Goal: Information Seeking & Learning: Compare options

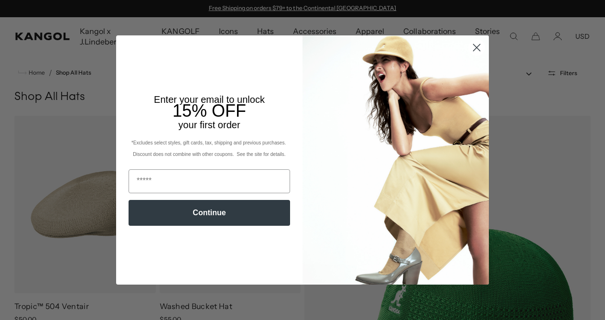
click at [475, 47] on icon "Close dialog" at bounding box center [476, 47] width 7 height 7
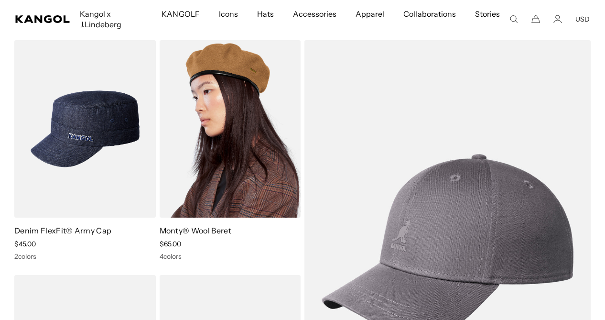
click at [240, 117] on img at bounding box center [230, 128] width 141 height 177
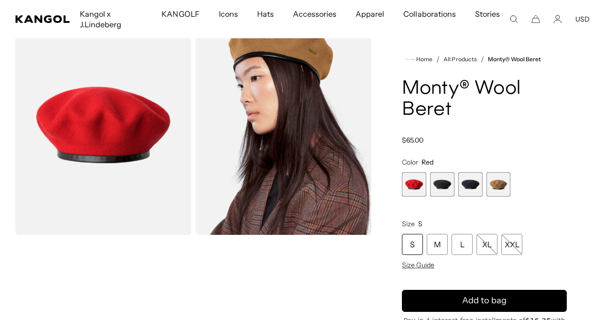
scroll to position [0, 197]
click at [445, 184] on span "2 of 4" at bounding box center [442, 184] width 24 height 24
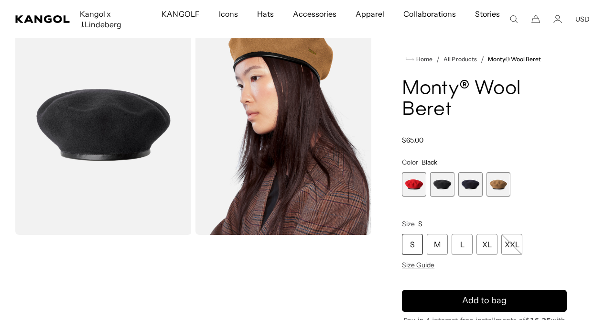
scroll to position [0, 197]
click at [474, 187] on span "3 of 4" at bounding box center [470, 184] width 24 height 24
click at [503, 186] on span "4 of 4" at bounding box center [498, 184] width 24 height 24
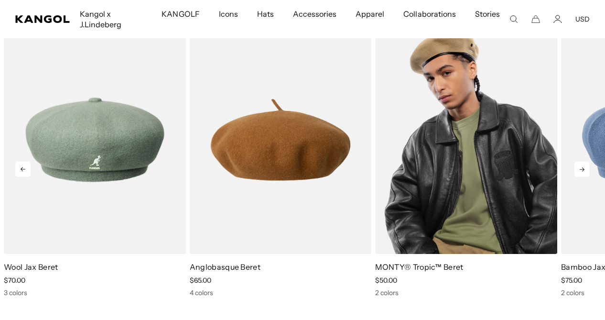
scroll to position [0, 197]
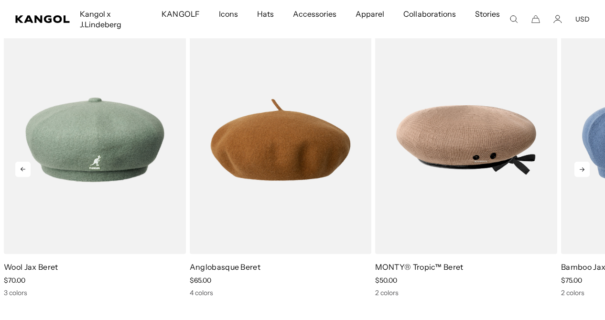
click at [582, 169] on icon at bounding box center [581, 169] width 5 height 4
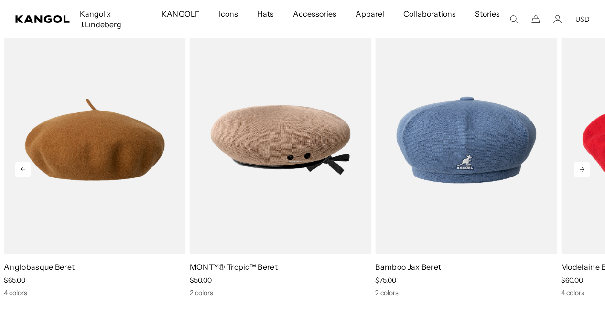
scroll to position [0, 0]
click at [582, 169] on icon at bounding box center [581, 169] width 5 height 4
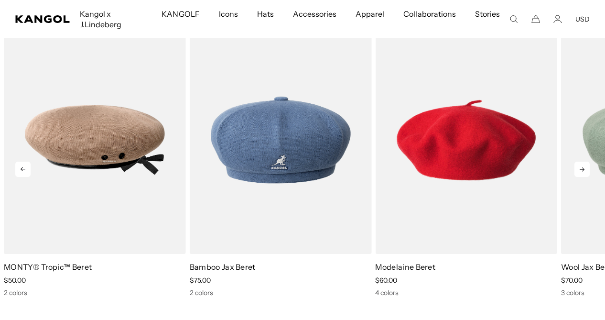
click at [582, 169] on icon at bounding box center [581, 169] width 5 height 4
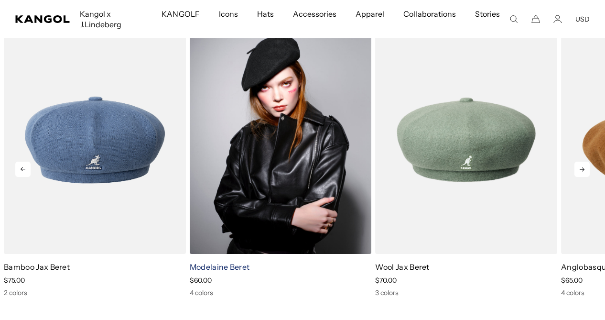
click at [224, 266] on link "Modelaine Beret" at bounding box center [220, 267] width 60 height 10
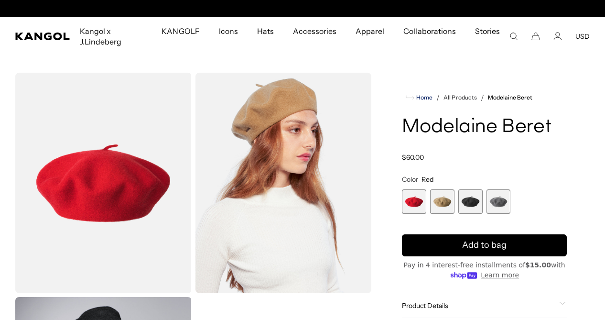
scroll to position [0, 197]
click at [424, 97] on span "Home" at bounding box center [423, 97] width 18 height 7
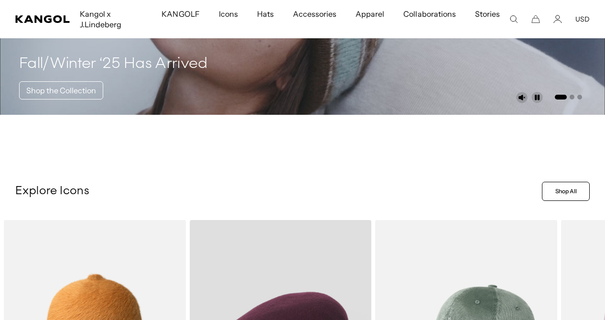
scroll to position [118, 0]
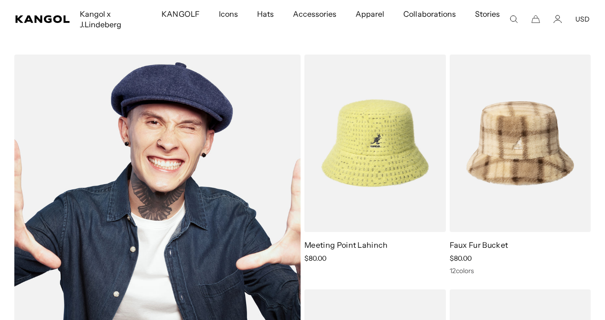
click at [176, 95] on img at bounding box center [157, 260] width 286 height 412
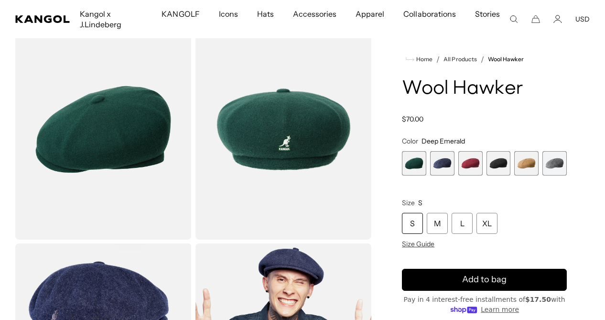
scroll to position [56, 0]
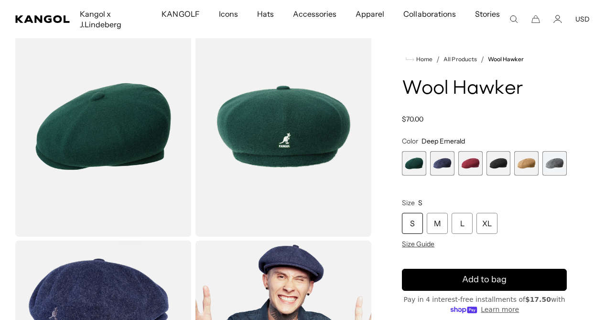
click at [466, 166] on span "3 of 6" at bounding box center [470, 163] width 24 height 24
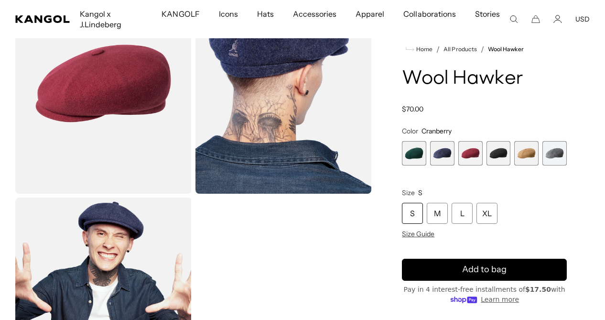
scroll to position [99, 0]
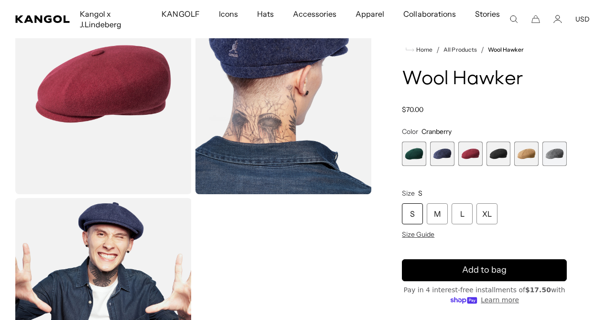
click at [554, 155] on span "6 of 6" at bounding box center [554, 153] width 24 height 24
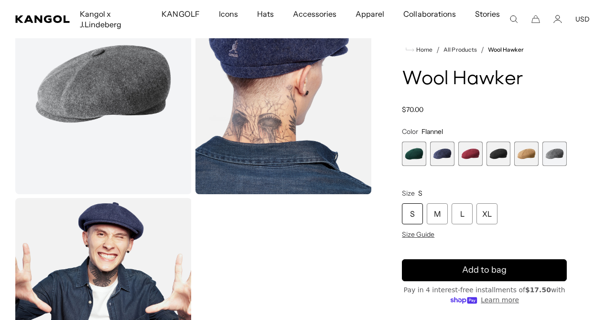
scroll to position [0, 197]
click at [529, 156] on span "5 of 6" at bounding box center [526, 153] width 24 height 24
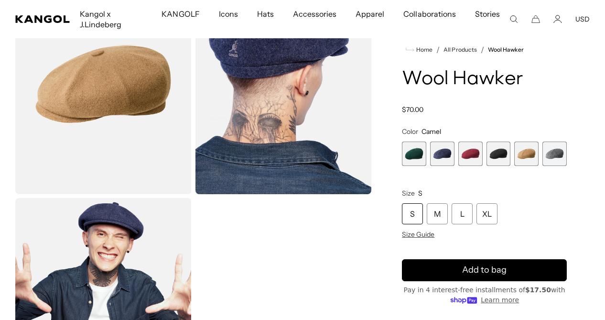
click at [502, 154] on span "4 of 6" at bounding box center [498, 153] width 24 height 24
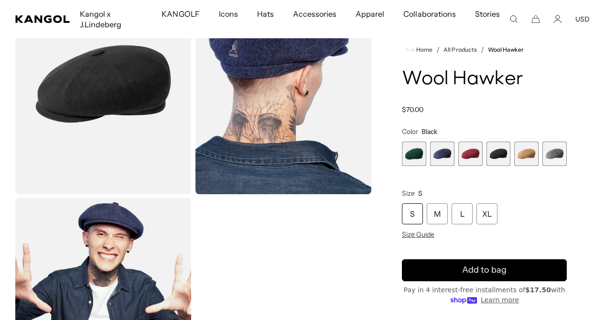
click at [469, 158] on span "3 of 6" at bounding box center [470, 153] width 24 height 24
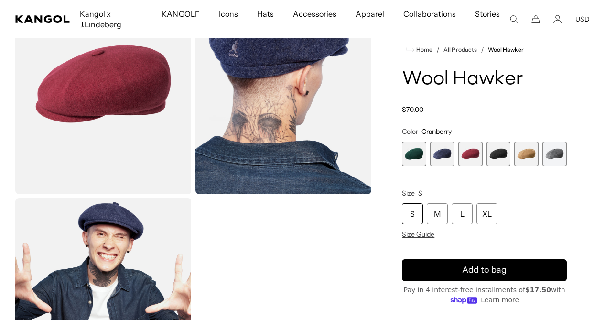
scroll to position [0, 197]
click at [444, 156] on span "2 of 6" at bounding box center [442, 153] width 24 height 24
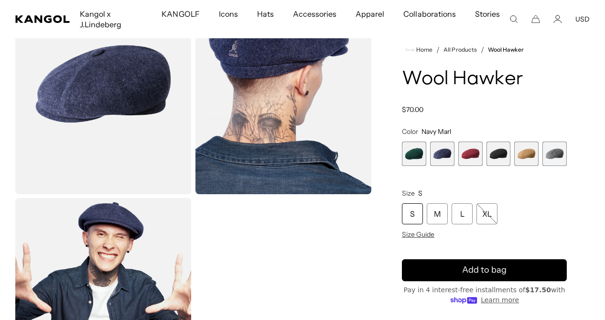
click at [417, 155] on span "1 of 6" at bounding box center [414, 153] width 24 height 24
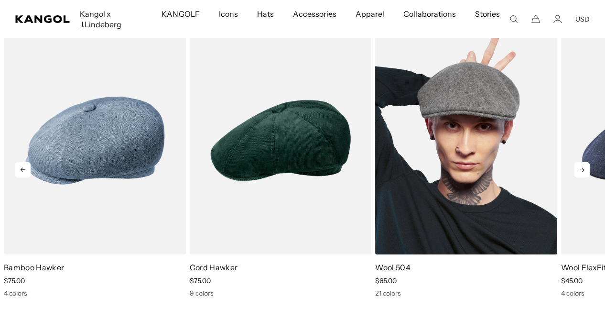
scroll to position [0, 197]
click at [476, 138] on img "3 of 5" at bounding box center [466, 140] width 182 height 228
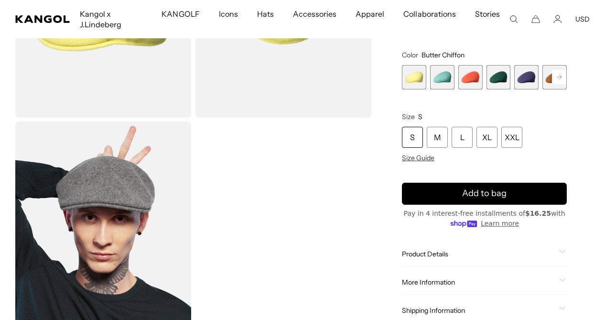
scroll to position [0, 197]
click at [501, 79] on span "4 of 21" at bounding box center [498, 77] width 24 height 24
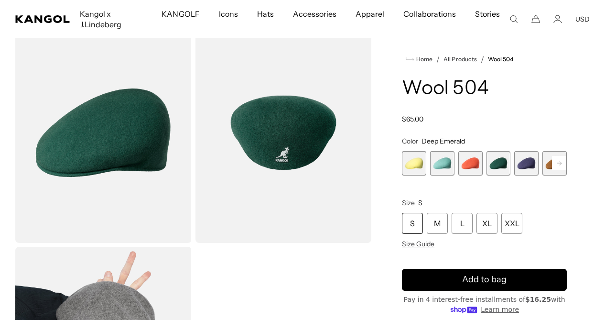
scroll to position [0, 197]
click at [415, 169] on span "1 of 21" at bounding box center [414, 163] width 24 height 24
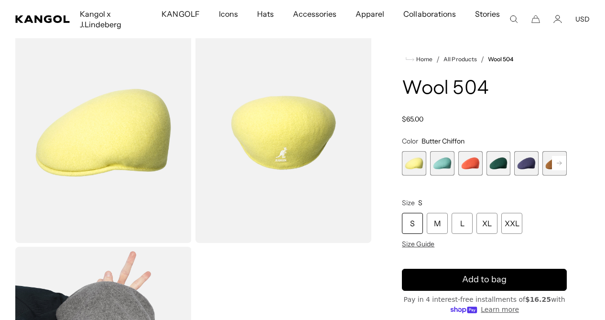
click at [438, 163] on span "2 of 21" at bounding box center [442, 163] width 24 height 24
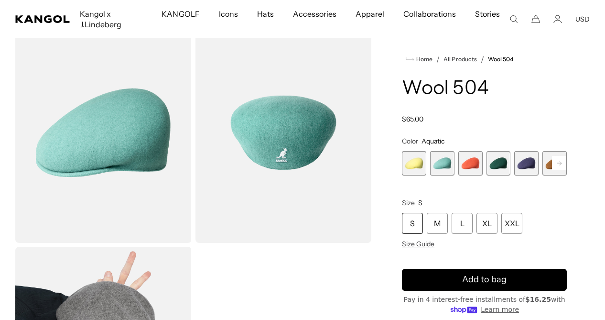
click at [466, 164] on span "3 of 21" at bounding box center [470, 163] width 24 height 24
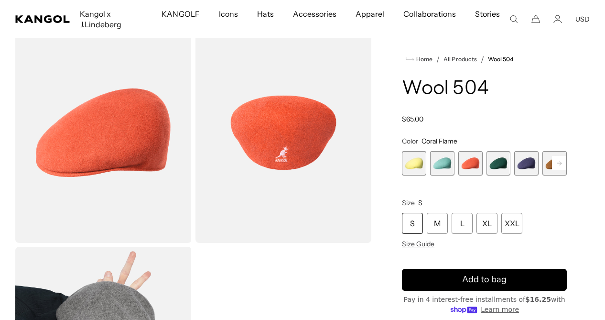
scroll to position [0, 197]
click at [497, 165] on span "4 of 21" at bounding box center [498, 163] width 24 height 24
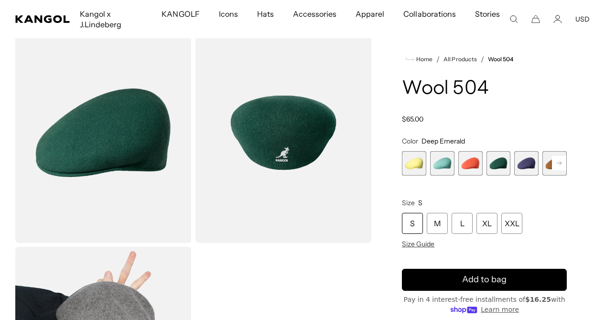
click at [527, 165] on span "5 of 21" at bounding box center [526, 163] width 24 height 24
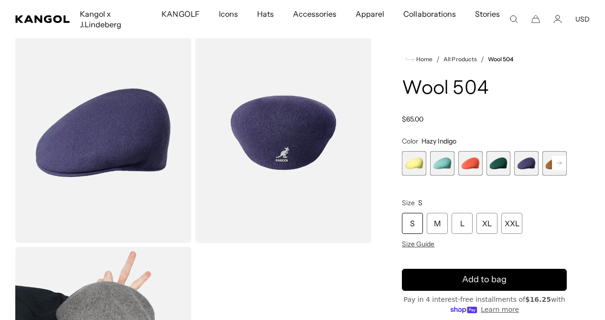
scroll to position [0, 197]
click at [559, 164] on rect at bounding box center [559, 163] width 14 height 14
click at [529, 165] on span "6 of 21" at bounding box center [526, 163] width 24 height 24
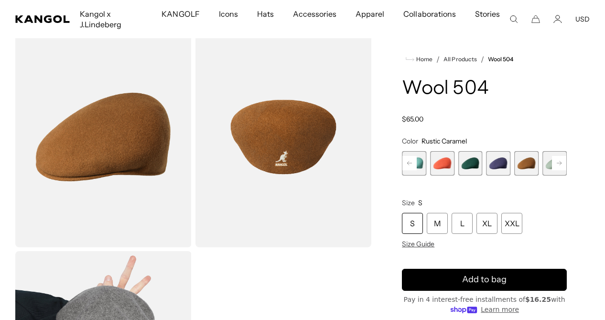
click at [548, 165] on span "7 of 21" at bounding box center [554, 163] width 24 height 24
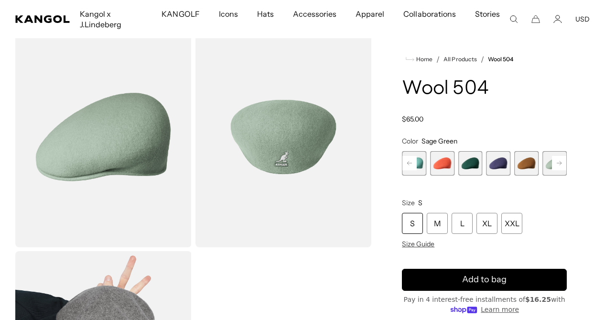
click at [558, 160] on rect at bounding box center [559, 163] width 14 height 14
click at [558, 164] on rect at bounding box center [559, 163] width 14 height 14
click at [557, 163] on rect at bounding box center [559, 163] width 14 height 14
click at [469, 162] on span "8 of 21" at bounding box center [470, 163] width 24 height 24
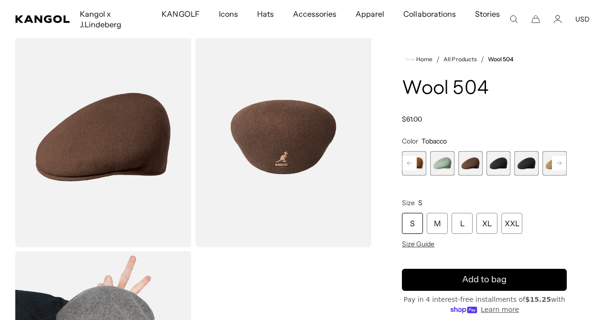
click at [498, 163] on span "9 of 21" at bounding box center [498, 163] width 24 height 24
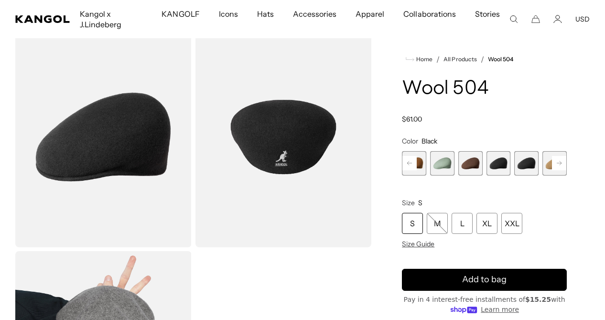
click at [527, 166] on span "10 of 21" at bounding box center [526, 163] width 24 height 24
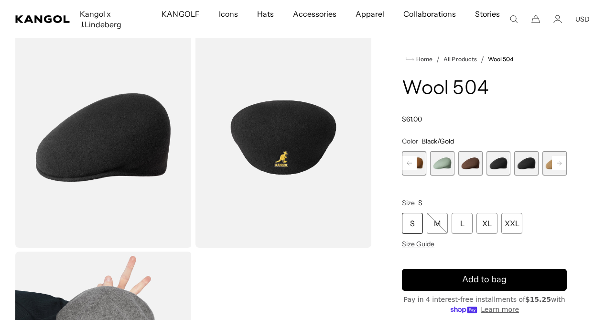
click at [561, 163] on icon at bounding box center [558, 163] width 5 height 4
click at [532, 162] on span "11 of 21" at bounding box center [526, 163] width 24 height 24
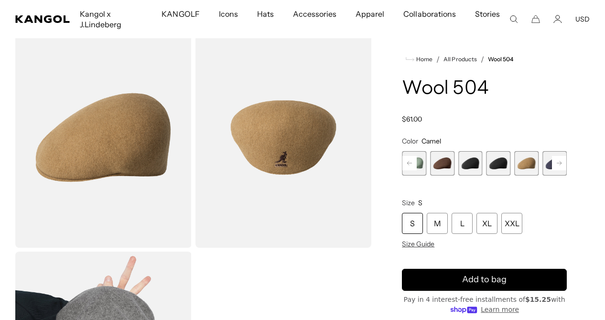
click at [556, 162] on rect at bounding box center [559, 163] width 14 height 14
click at [530, 164] on span "12 of 21" at bounding box center [526, 163] width 24 height 24
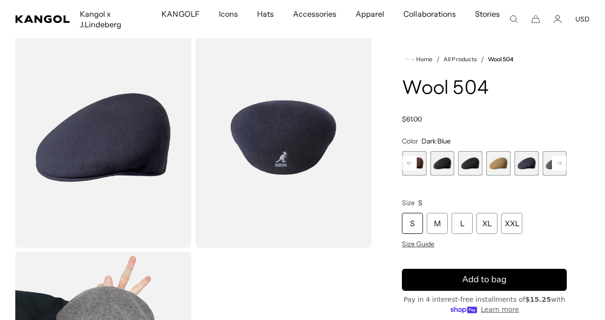
click at [557, 165] on rect at bounding box center [559, 163] width 14 height 14
click at [529, 165] on span "13 of 21" at bounding box center [526, 163] width 24 height 24
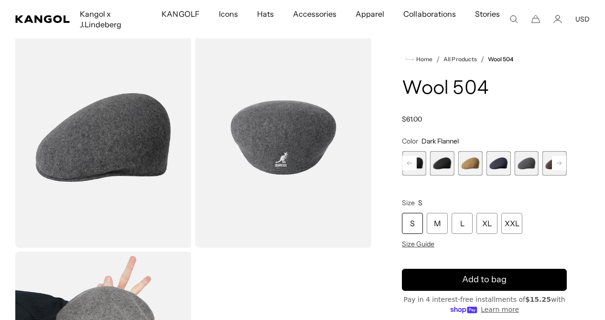
click at [559, 161] on rect at bounding box center [559, 163] width 14 height 14
click at [526, 162] on span "14 of 21" at bounding box center [526, 163] width 24 height 24
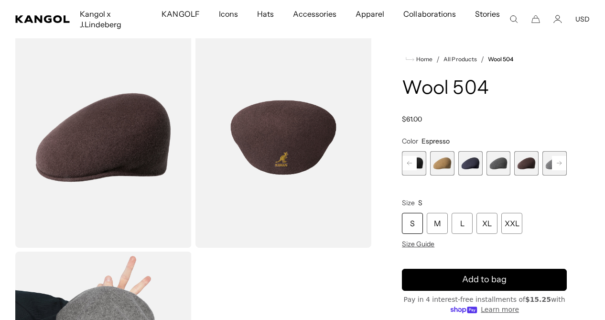
scroll to position [0, 197]
click at [557, 163] on icon at bounding box center [558, 163] width 5 height 4
click at [527, 162] on span "15 of 21" at bounding box center [526, 163] width 24 height 24
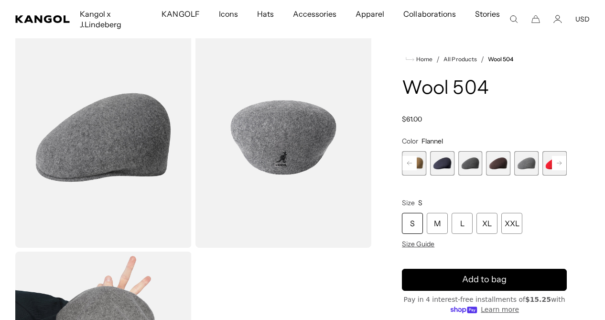
click at [560, 160] on rect at bounding box center [559, 163] width 14 height 14
click at [532, 163] on span "16 of 21" at bounding box center [526, 163] width 24 height 24
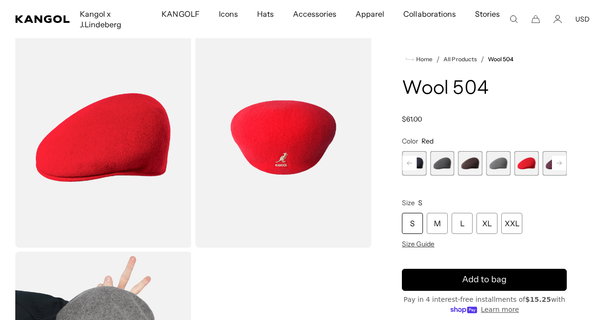
click at [562, 163] on rect at bounding box center [559, 163] width 14 height 14
click at [528, 165] on span "17 of 21" at bounding box center [526, 163] width 24 height 24
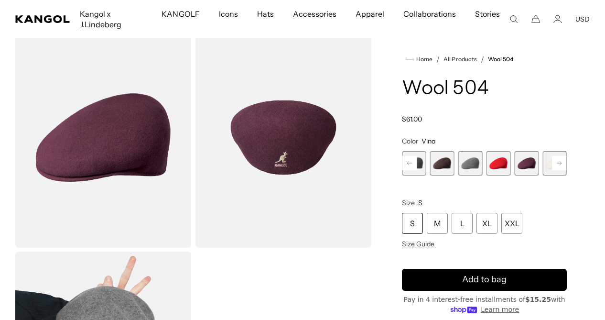
scroll to position [0, 197]
click at [559, 162] on rect at bounding box center [559, 163] width 14 height 14
click at [528, 163] on span "19 of 21" at bounding box center [526, 163] width 24 height 24
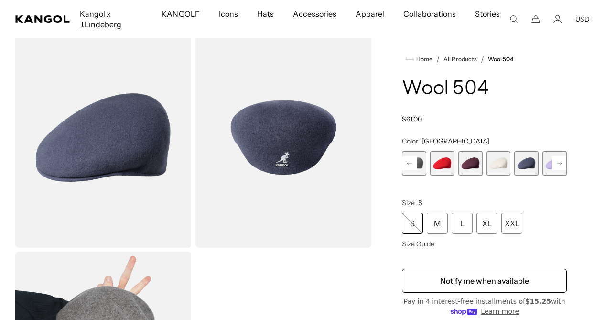
scroll to position [0, 197]
click at [559, 163] on rect at bounding box center [559, 163] width 14 height 14
click at [559, 163] on span "21 of 21" at bounding box center [554, 163] width 24 height 24
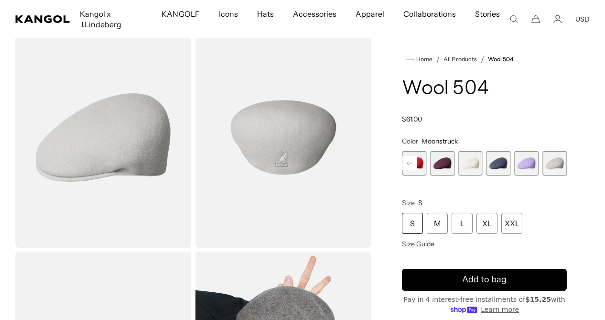
scroll to position [0, 197]
click at [473, 166] on span "18 of 21" at bounding box center [470, 163] width 24 height 24
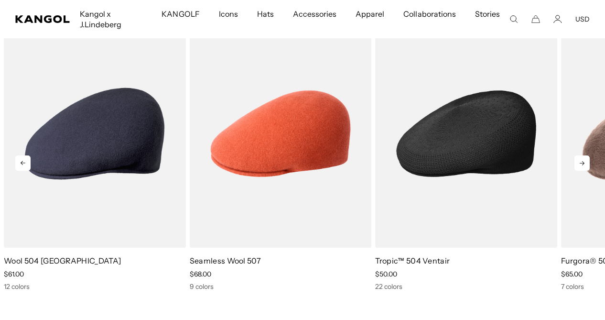
scroll to position [603, 0]
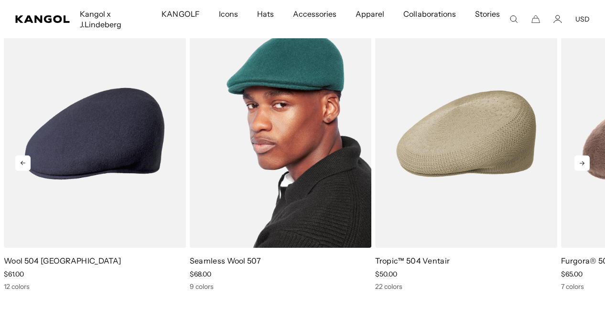
click at [315, 138] on img "2 of 5" at bounding box center [281, 134] width 182 height 228
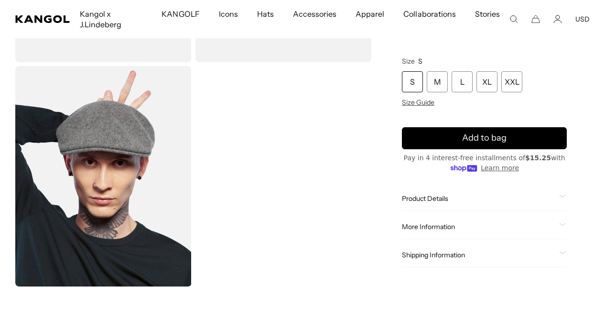
scroll to position [0, 197]
click at [416, 199] on span "Product Details" at bounding box center [478, 198] width 153 height 9
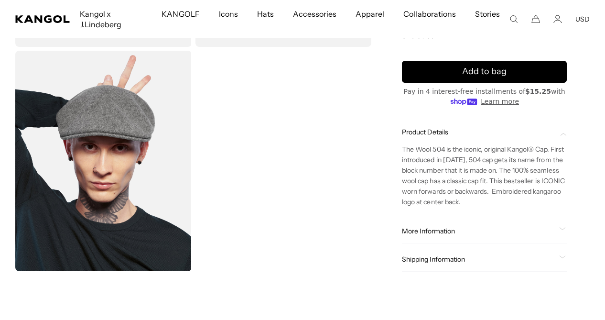
scroll to position [250, 0]
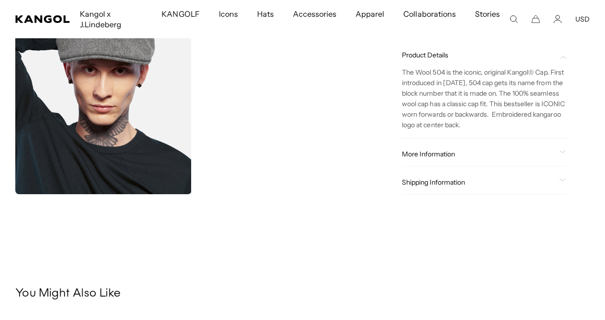
click at [426, 154] on span "More Information" at bounding box center [478, 154] width 153 height 9
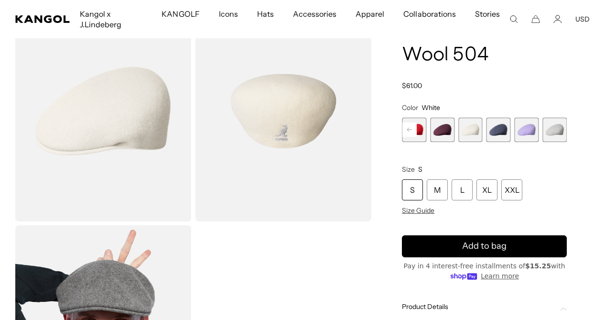
scroll to position [0, 197]
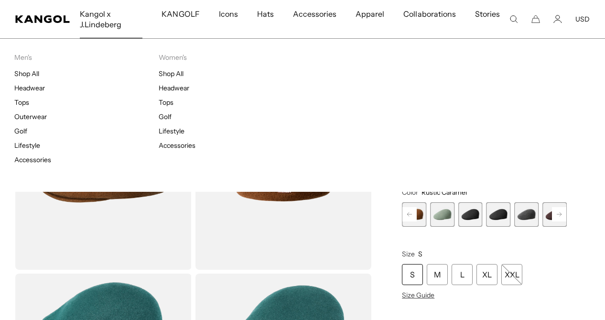
scroll to position [0, 197]
